Goal: Check status: Check status

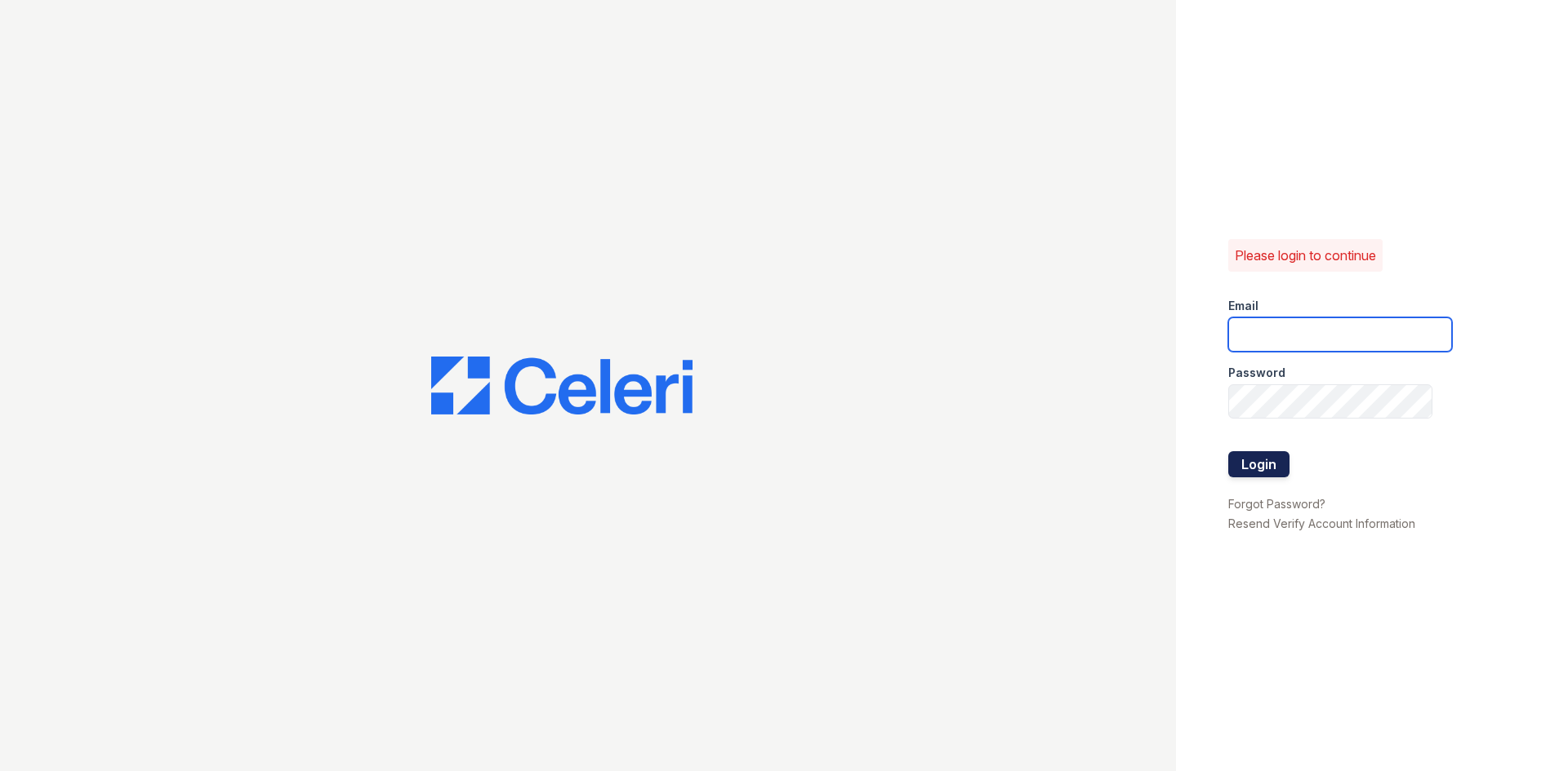
type input "renewdashpoint@trinity-pm.com"
click at [1262, 460] on button "Login" at bounding box center [1259, 464] width 62 height 26
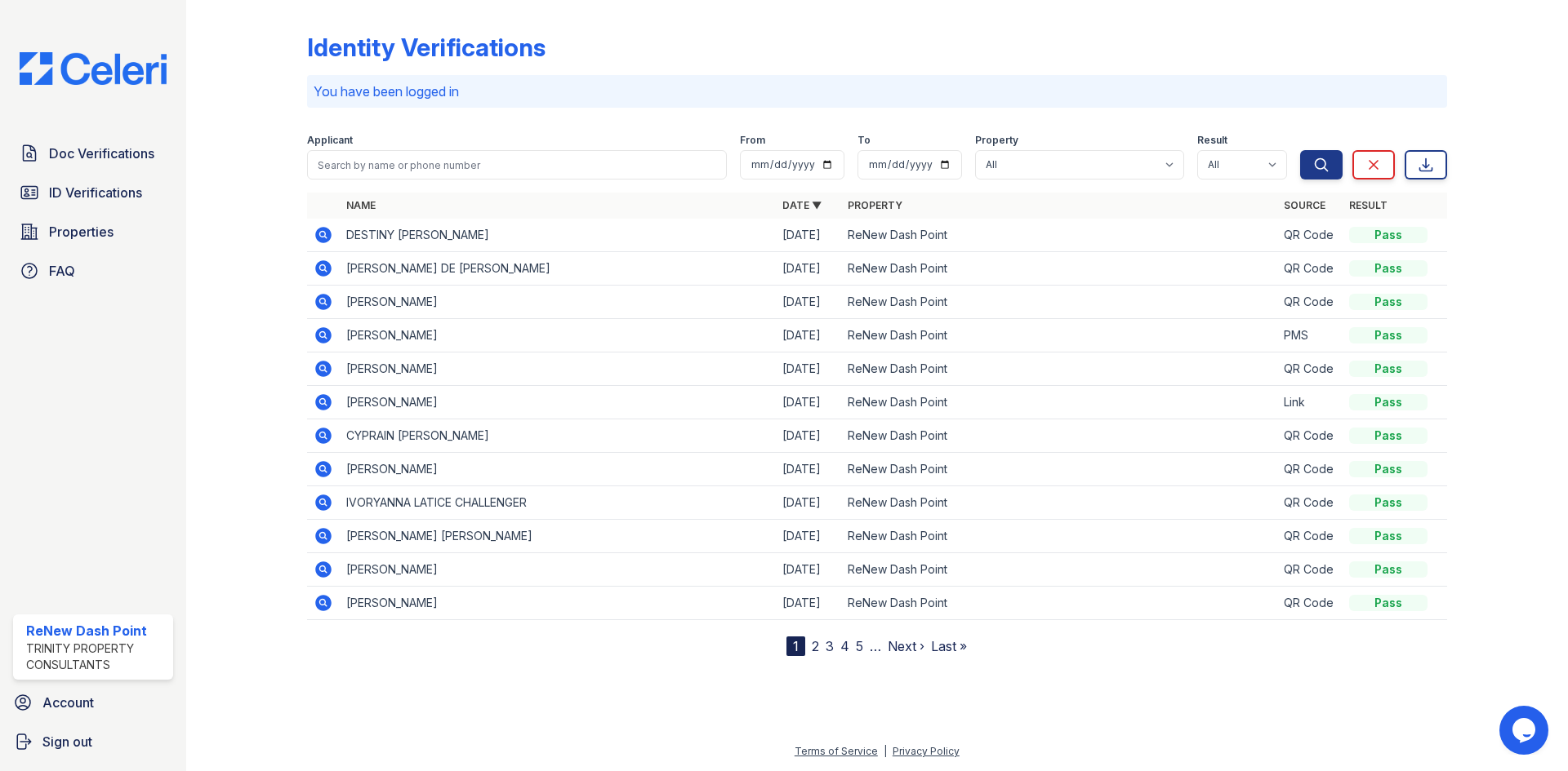
click at [326, 231] on icon at bounding box center [323, 235] width 17 height 17
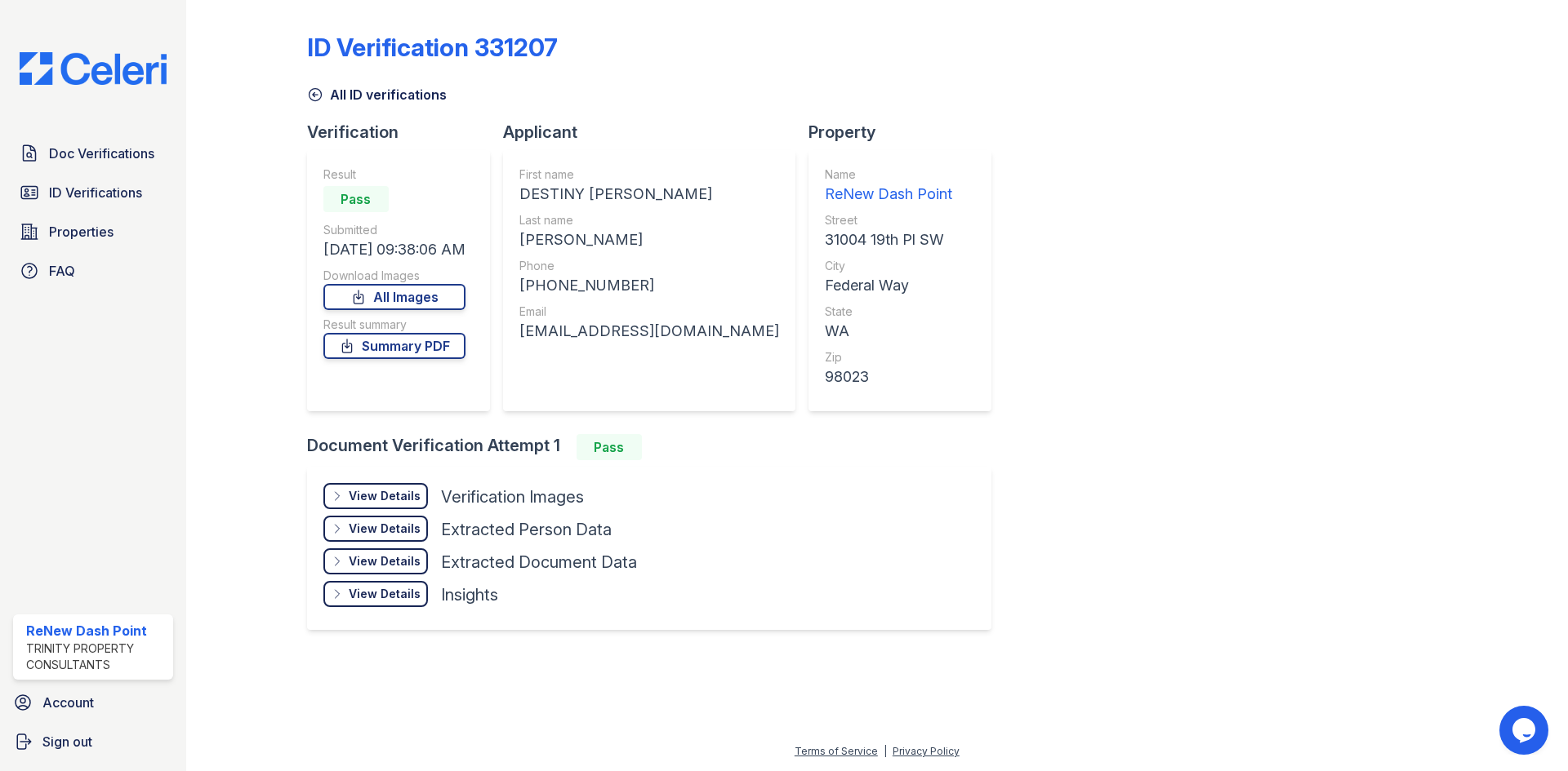
click at [387, 499] on div "View Details" at bounding box center [385, 497] width 72 height 17
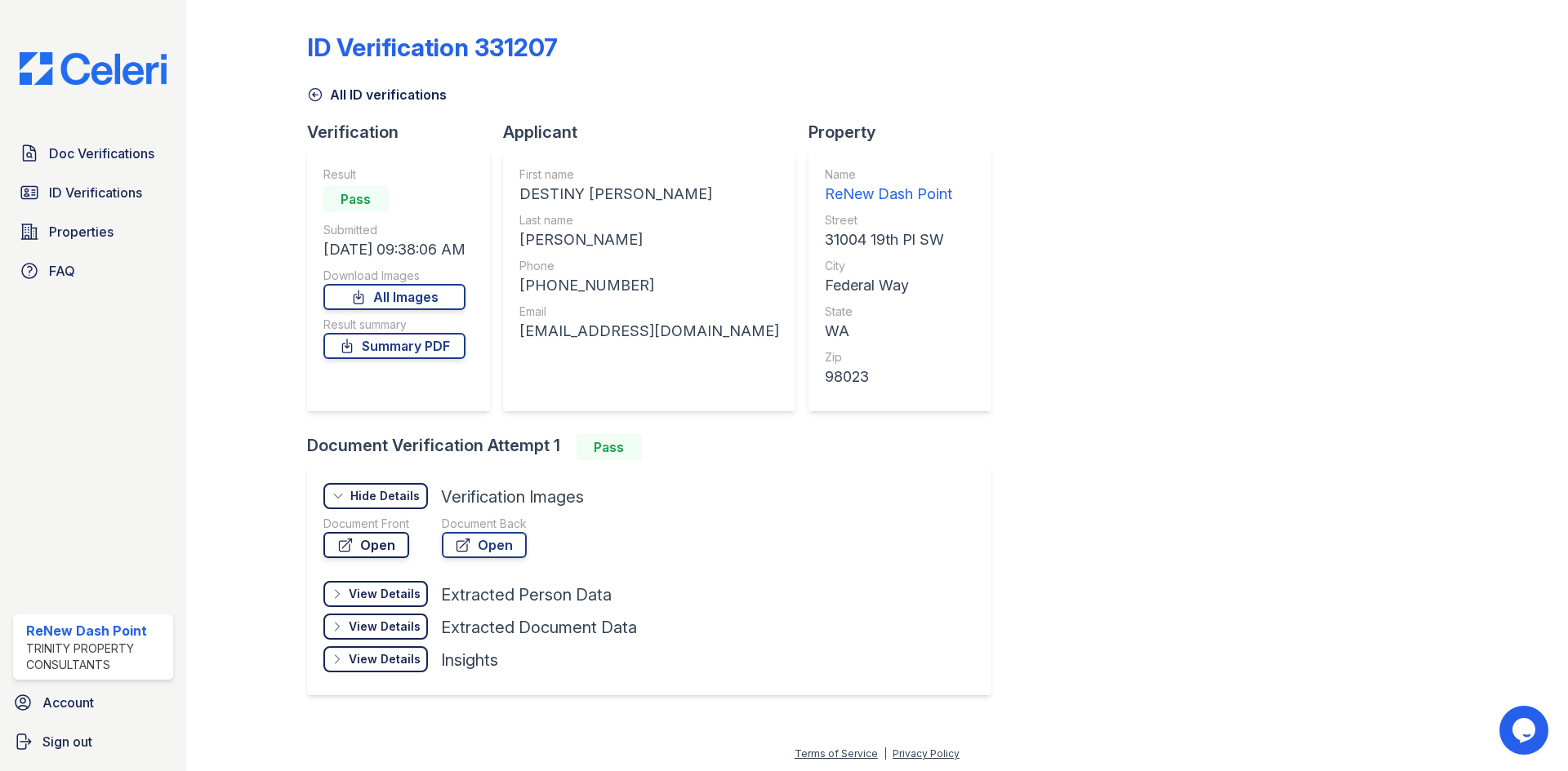
click at [381, 542] on link "Open" at bounding box center [365, 545] width 85 height 26
click at [93, 181] on link "ID Verifications" at bounding box center [93, 193] width 160 height 33
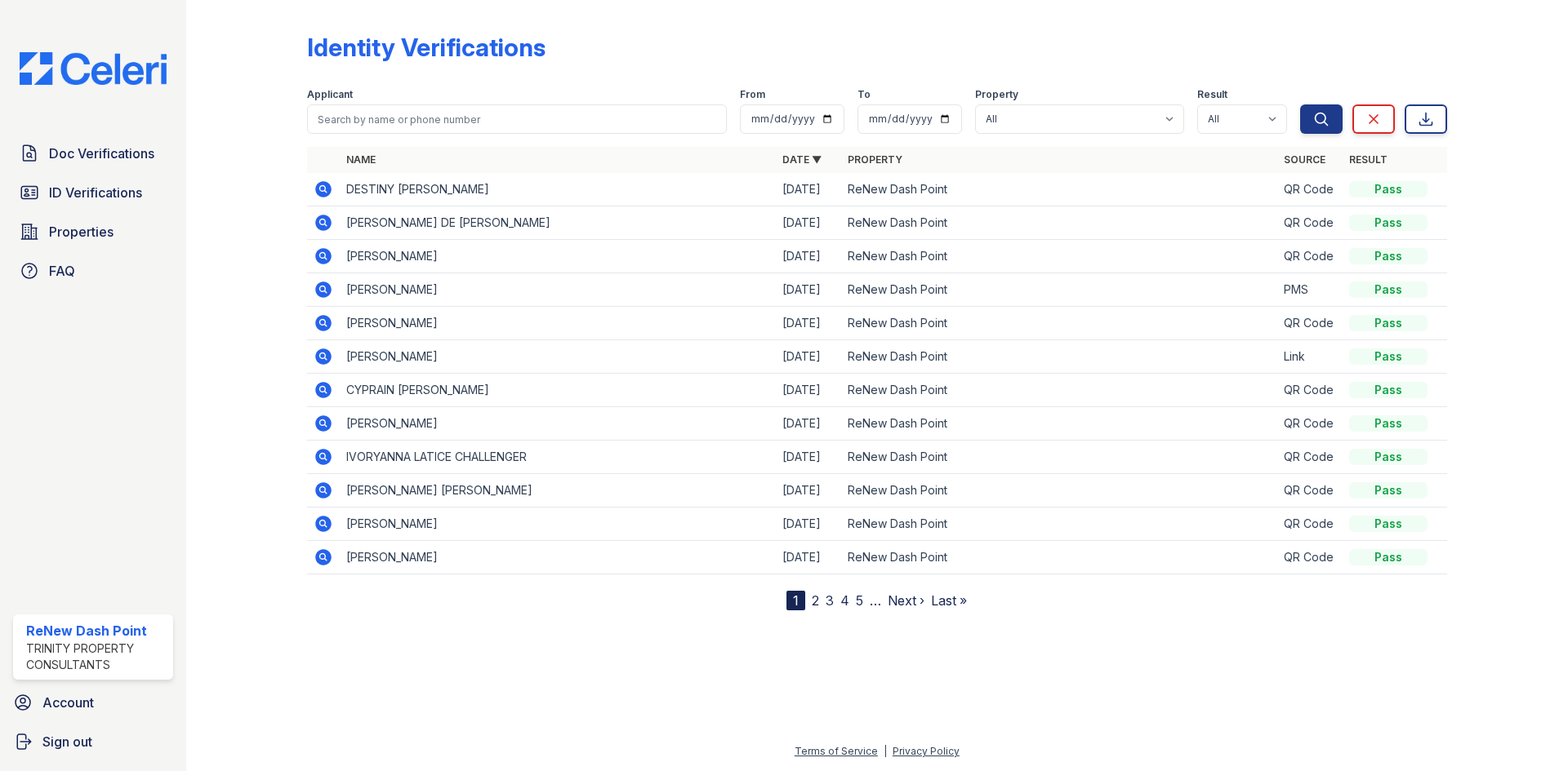
click at [97, 159] on span "Doc Verifications" at bounding box center [101, 153] width 106 height 19
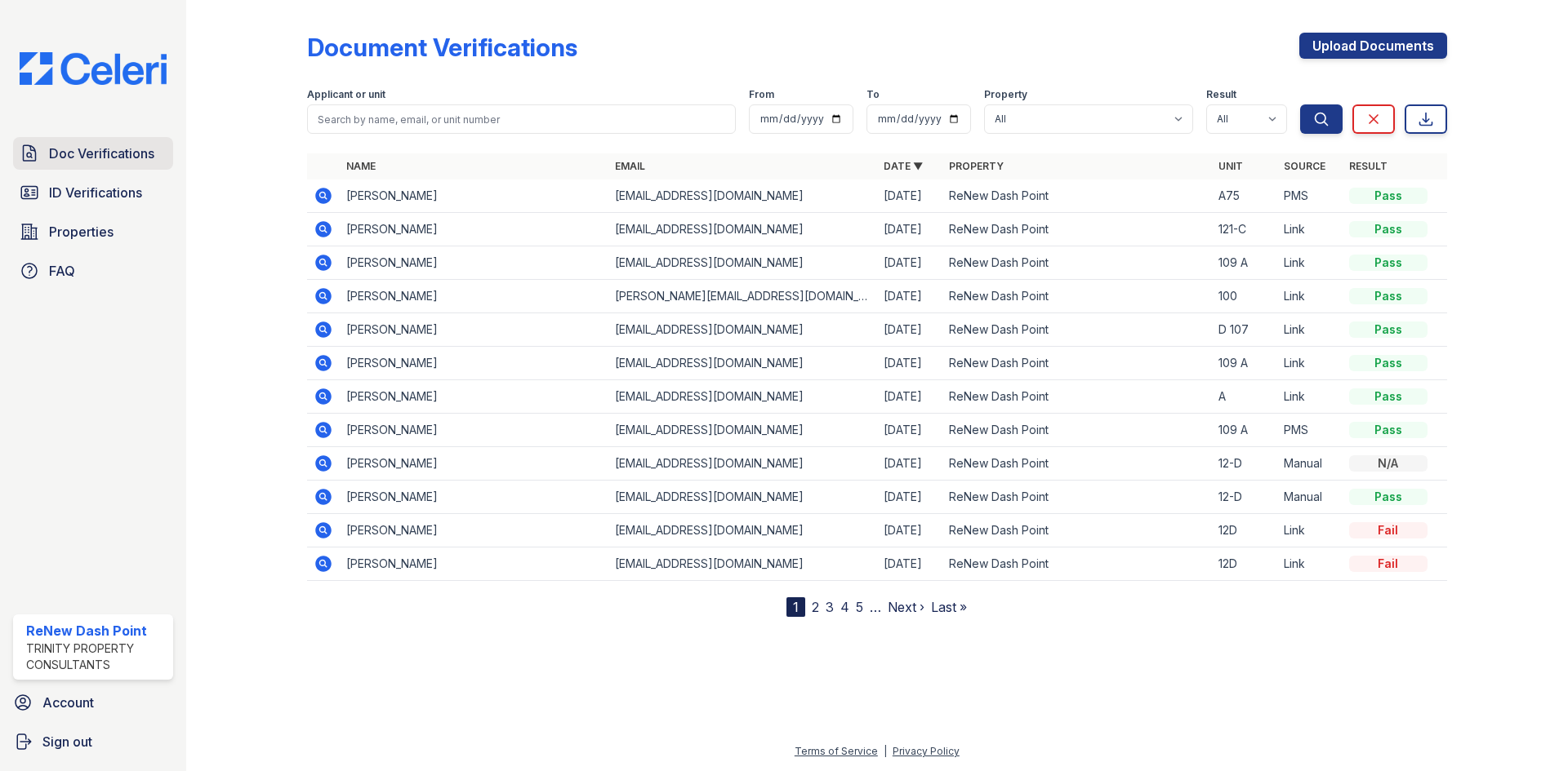
click at [95, 159] on span "Doc Verifications" at bounding box center [101, 153] width 106 height 19
click at [84, 186] on span "ID Verifications" at bounding box center [95, 192] width 93 height 19
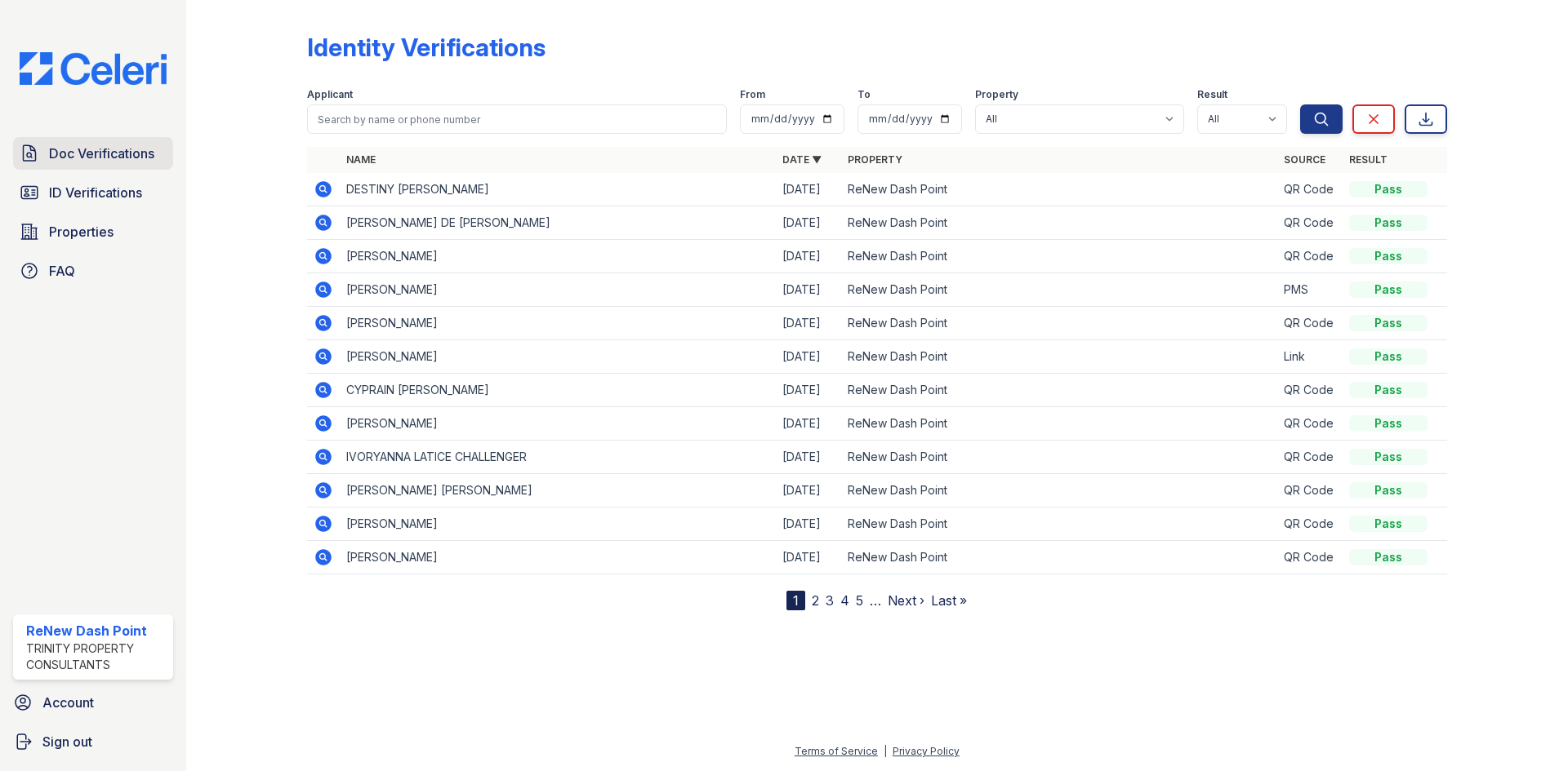
click at [97, 160] on span "Doc Verifications" at bounding box center [101, 153] width 106 height 19
